Goal: Information Seeking & Learning: Stay updated

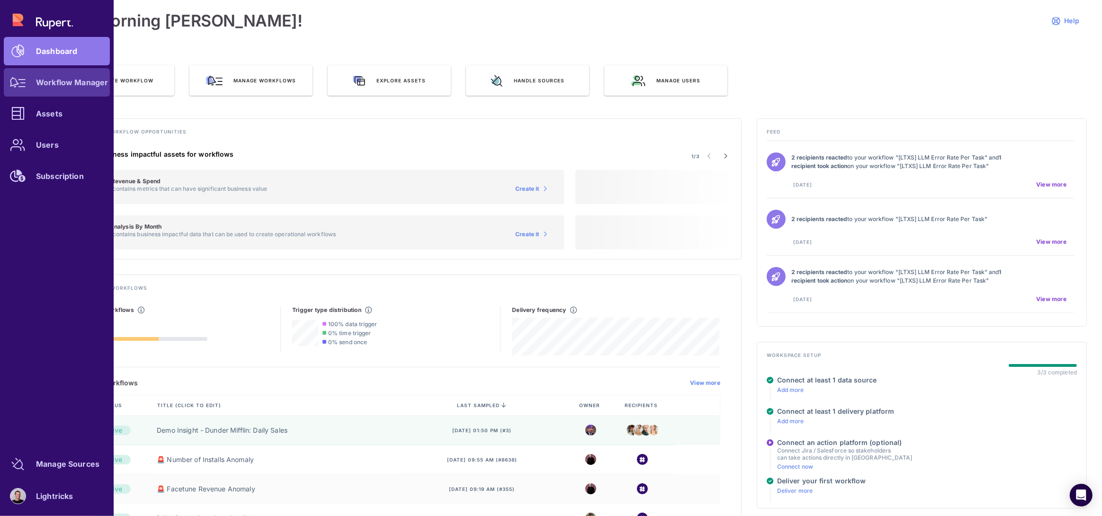
click at [70, 88] on link "Workflow Manager" at bounding box center [57, 82] width 106 height 28
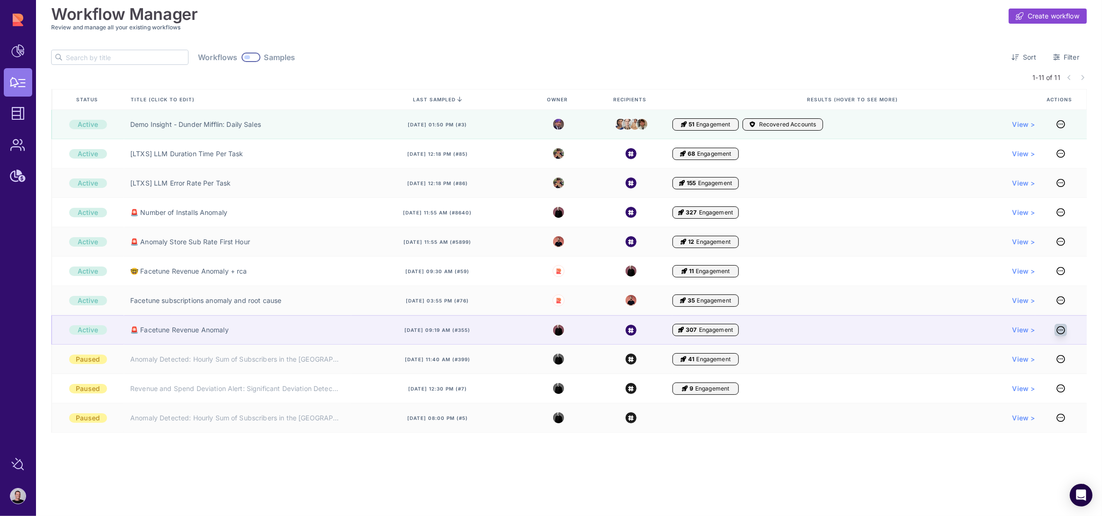
click at [1062, 330] on icon at bounding box center [1060, 330] width 9 height 0
click at [191, 331] on link "🚨 Facetune Revenue Anomaly" at bounding box center [179, 329] width 98 height 9
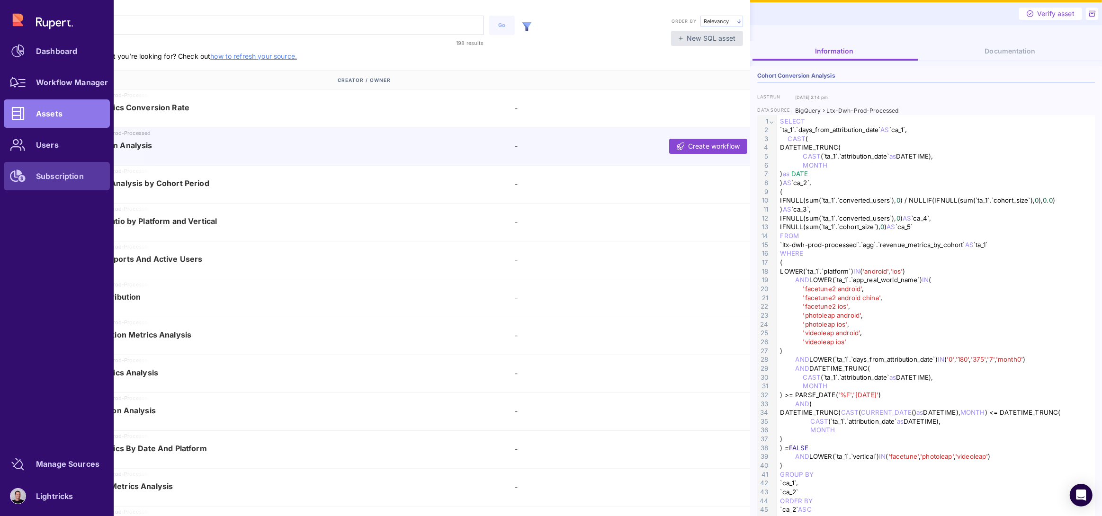
click at [63, 180] on link "Subscription" at bounding box center [57, 176] width 106 height 28
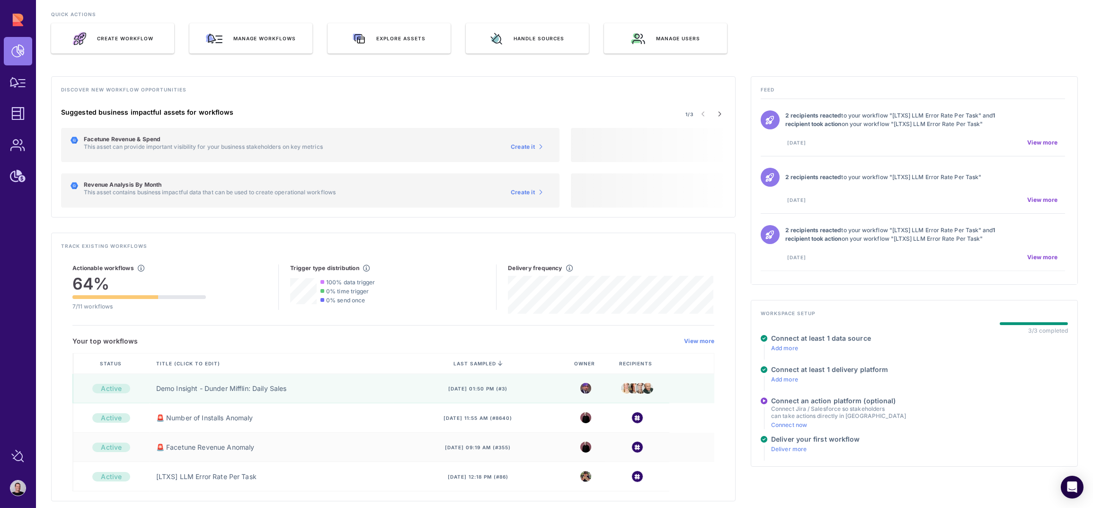
scroll to position [43, 0]
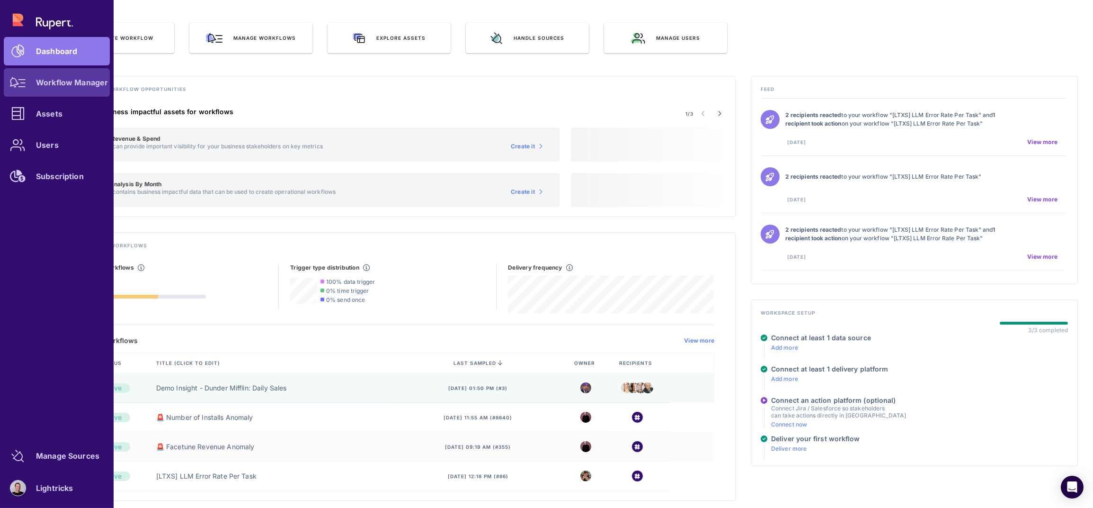
click at [21, 84] on icon at bounding box center [18, 82] width 16 height 10
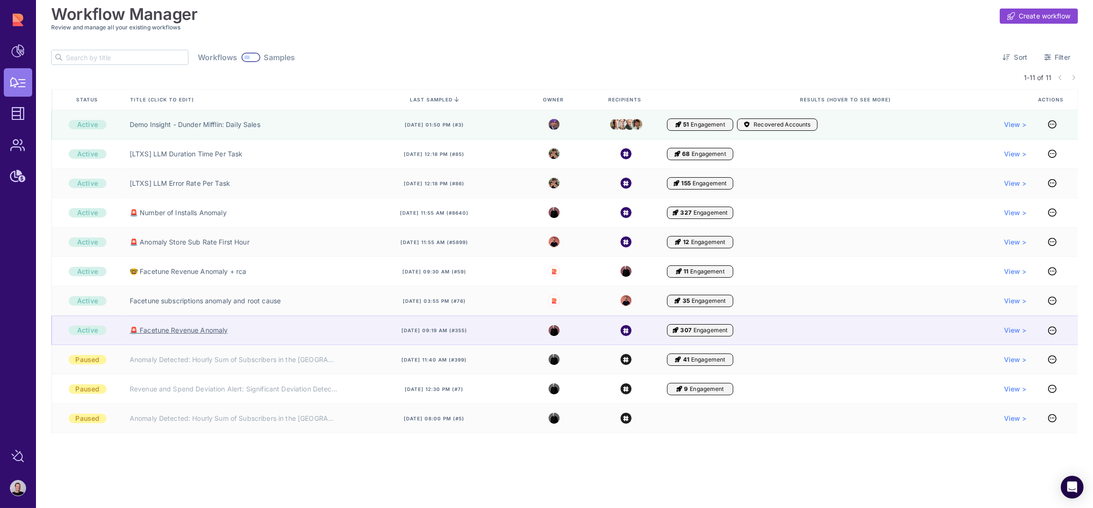
click at [178, 327] on link "🚨 Facetune Revenue Anomaly" at bounding box center [179, 329] width 98 height 9
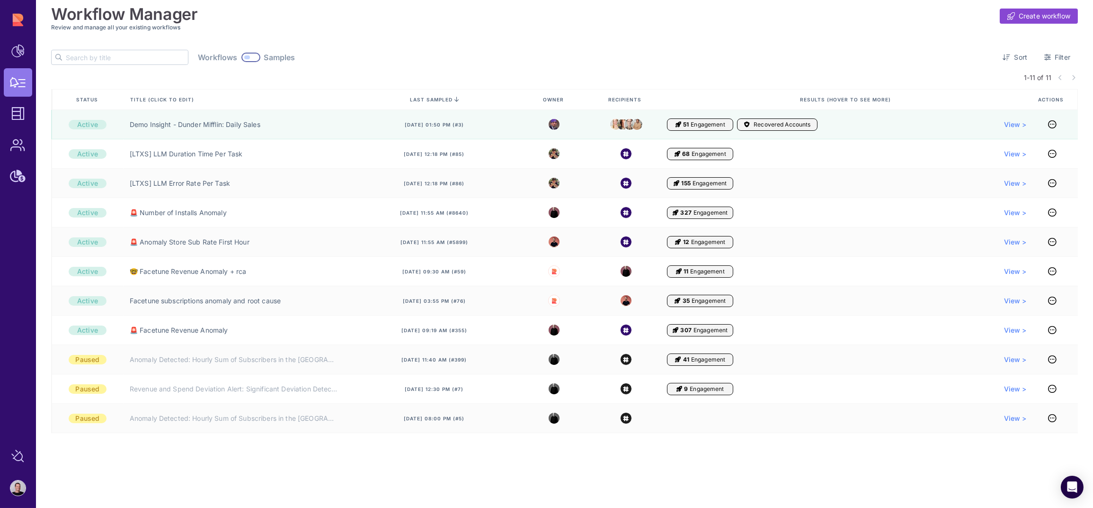
click at [241, 60] on div at bounding box center [250, 57] width 19 height 9
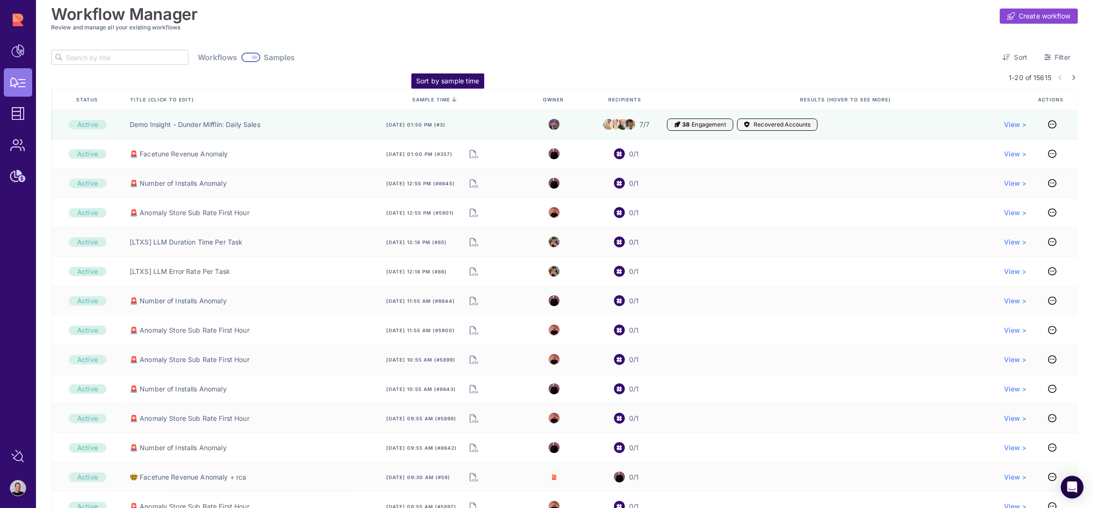
click at [454, 99] on icon at bounding box center [454, 99] width 5 height 0
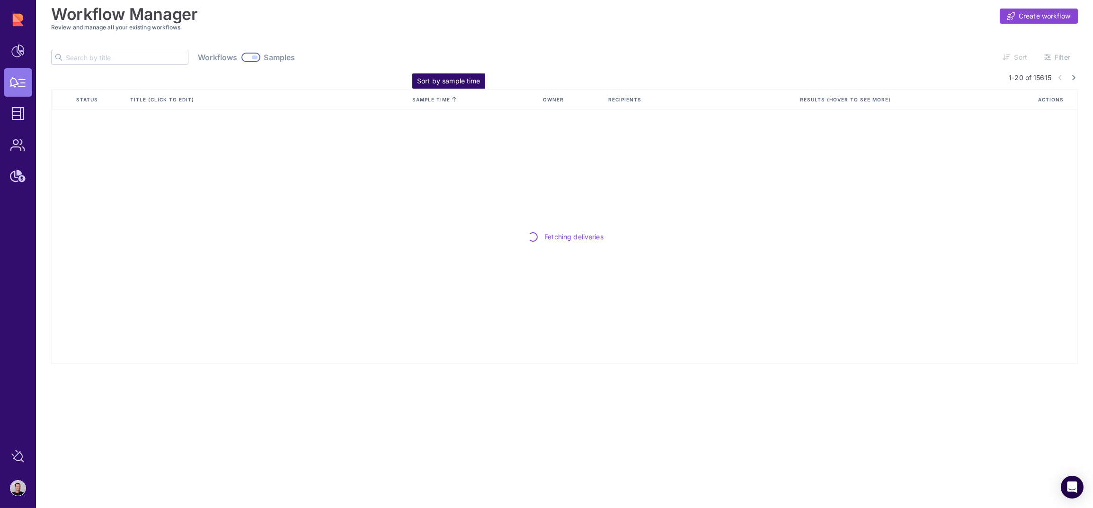
click at [453, 99] on icon at bounding box center [454, 99] width 5 height 0
